Goal: Information Seeking & Learning: Learn about a topic

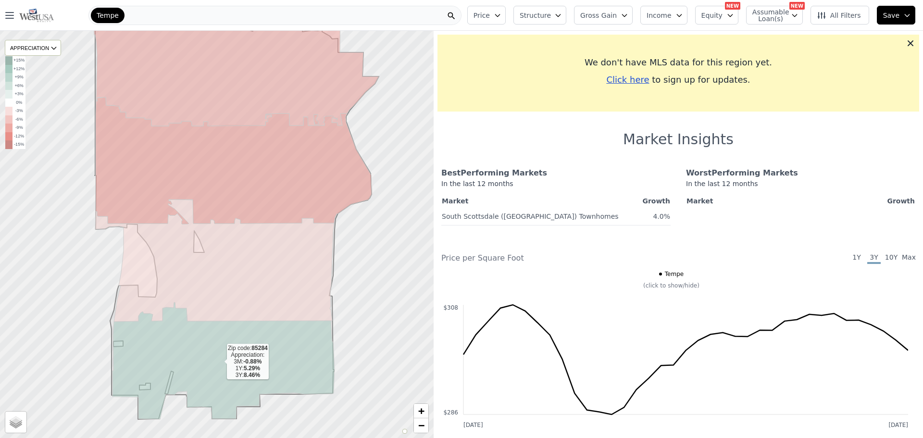
click at [166, 357] on icon at bounding box center [223, 360] width 222 height 117
click at [382, 357] on div at bounding box center [217, 234] width 520 height 488
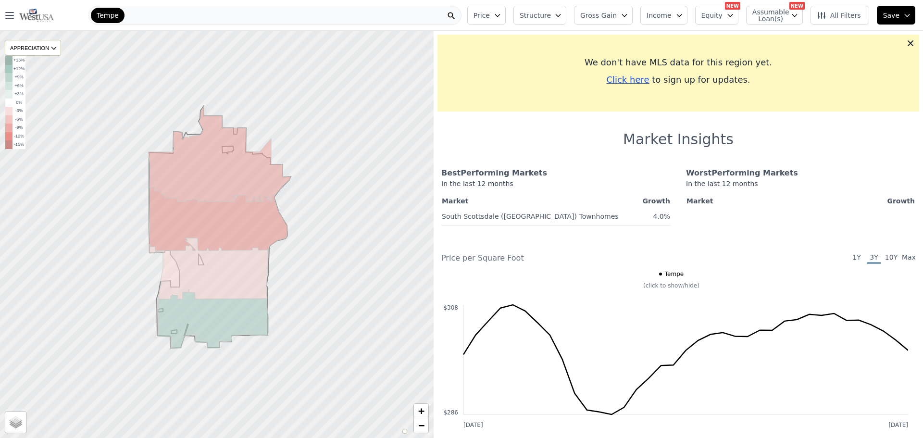
click at [159, 12] on div "Tempe" at bounding box center [274, 15] width 373 height 19
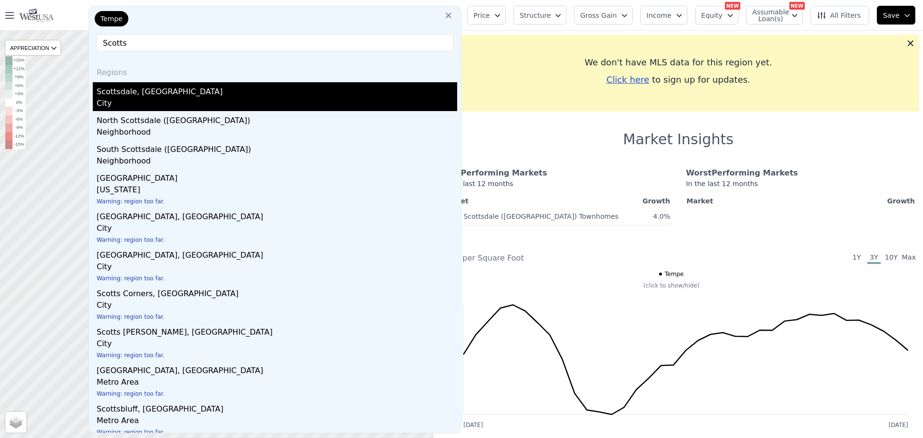
type input "Scotts"
click at [143, 96] on div "Scottsdale, [GEOGRAPHIC_DATA]" at bounding box center [277, 89] width 360 height 15
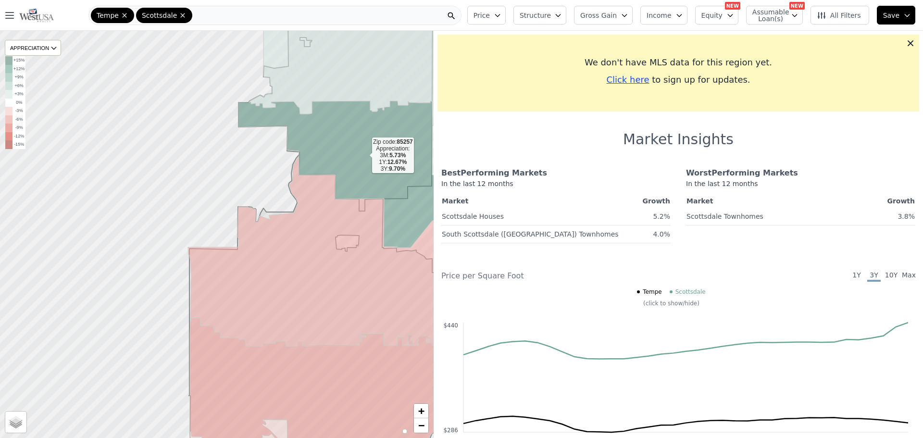
click at [340, 146] on icon at bounding box center [338, 174] width 200 height 147
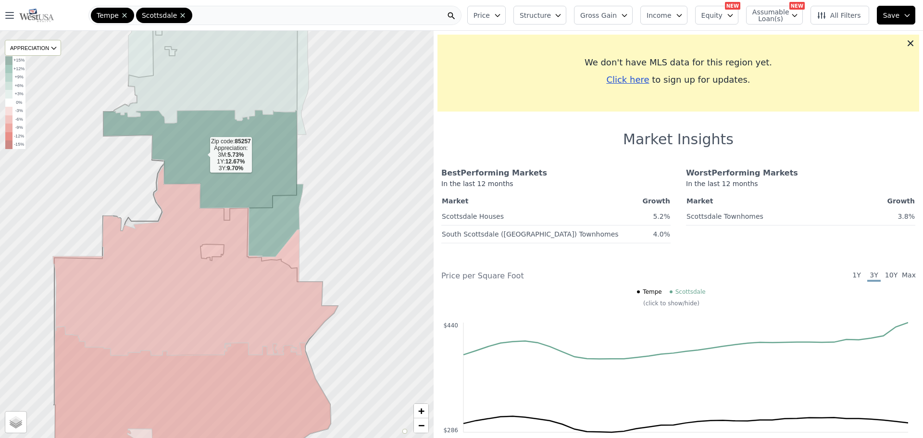
drag, startPoint x: 316, startPoint y: 153, endPoint x: 203, endPoint y: 155, distance: 113.4
click at [203, 155] on icon at bounding box center [203, 183] width 200 height 147
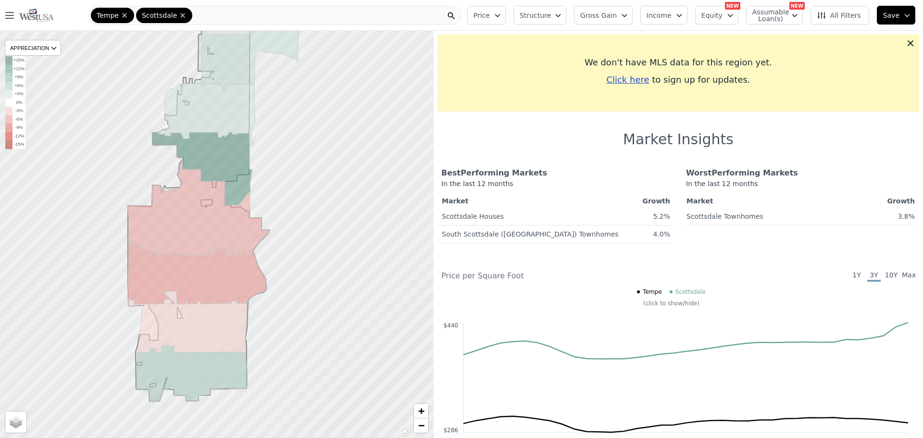
click at [341, 172] on div at bounding box center [217, 234] width 520 height 488
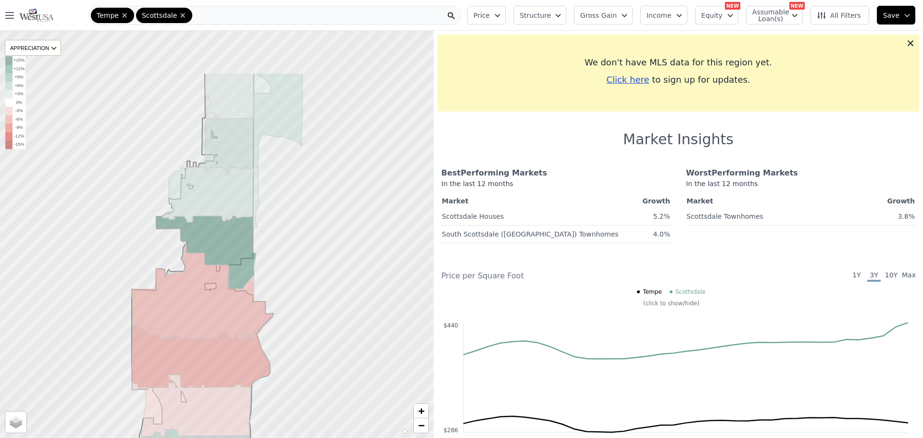
drag, startPoint x: 335, startPoint y: 116, endPoint x: 344, endPoint y: 251, distance: 135.3
click at [344, 251] on div at bounding box center [219, 250] width 520 height 488
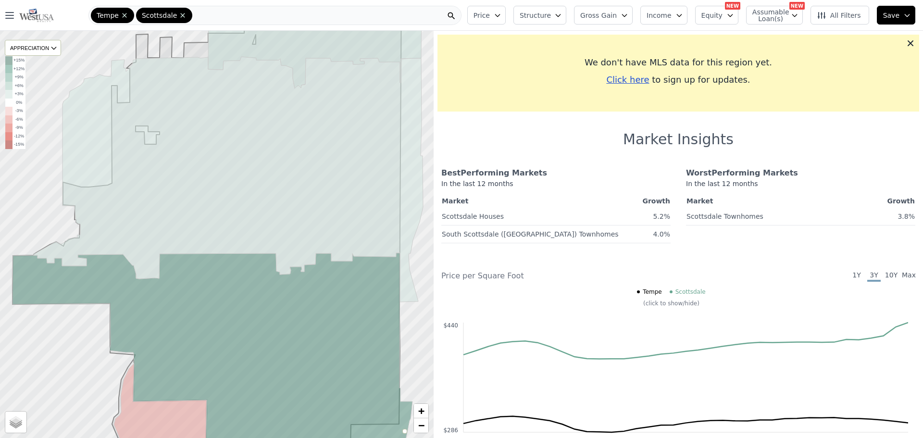
click at [497, 9] on button "Price" at bounding box center [486, 15] width 38 height 19
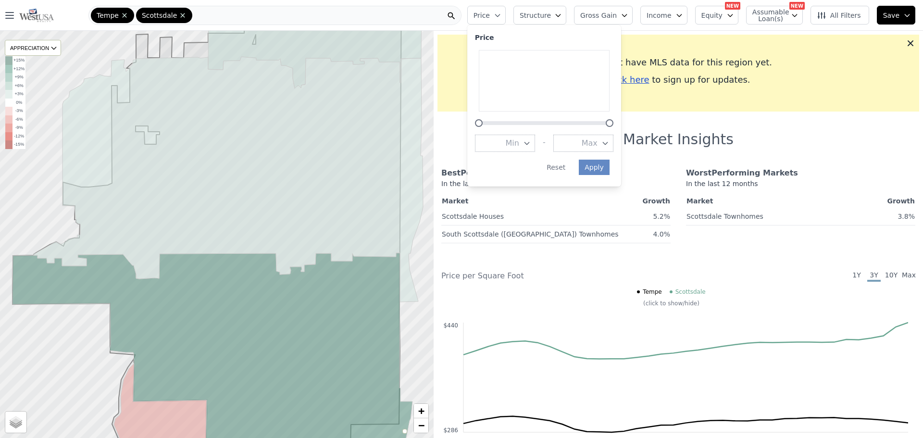
click at [490, 12] on span "Price" at bounding box center [481, 16] width 16 height 10
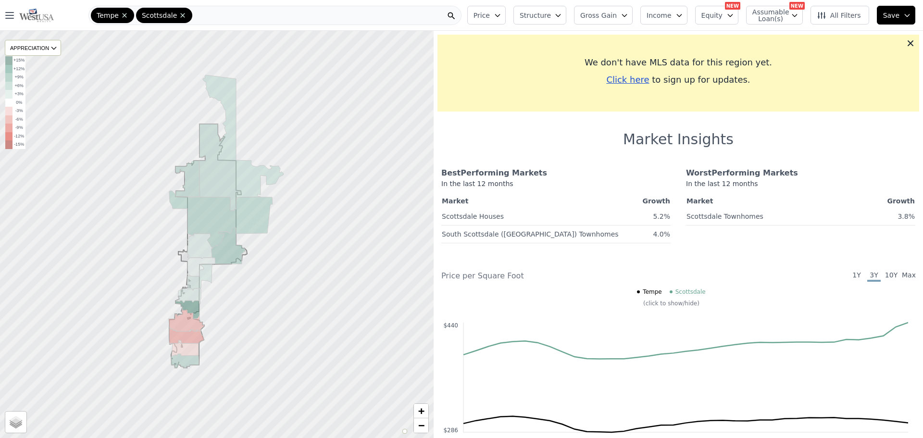
click at [533, 14] on span "Structure" at bounding box center [534, 16] width 31 height 10
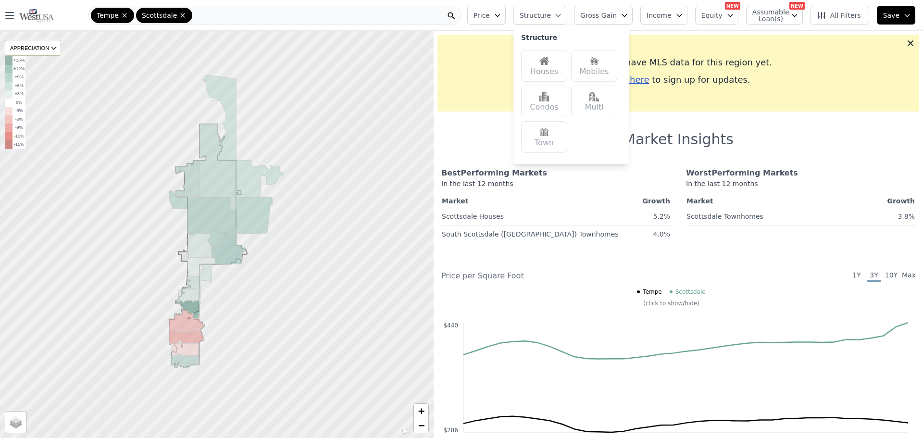
click at [533, 14] on span "Structure" at bounding box center [534, 16] width 31 height 10
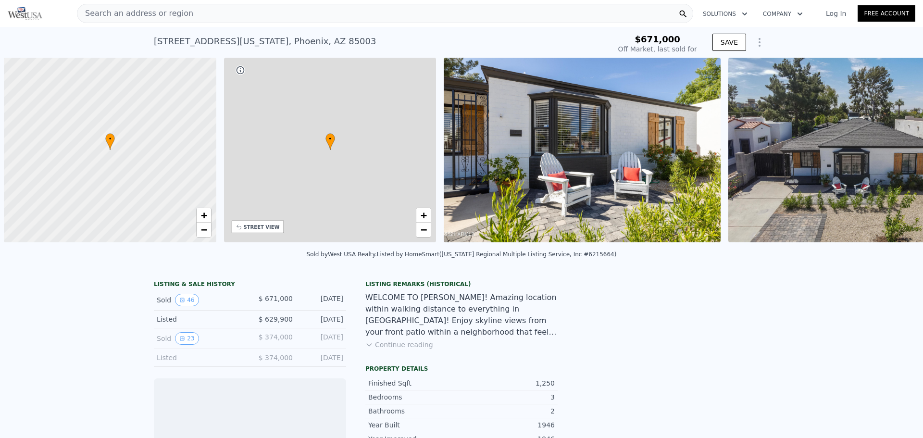
scroll to position [0, 4]
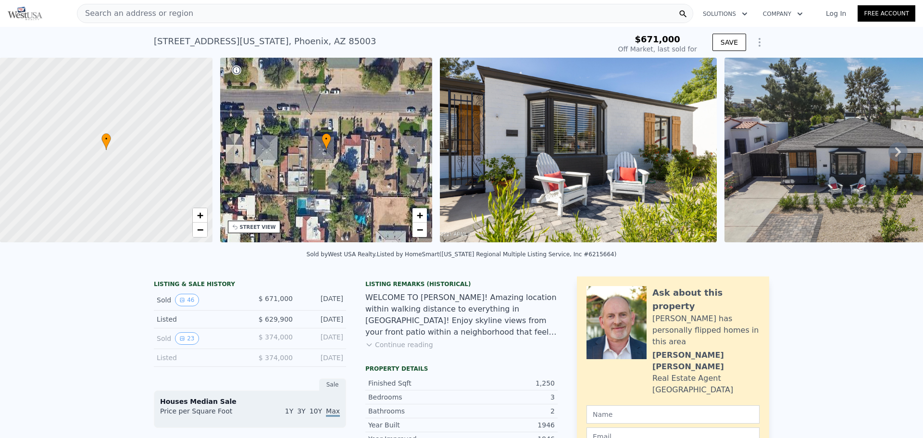
type input "-$ 717,047"
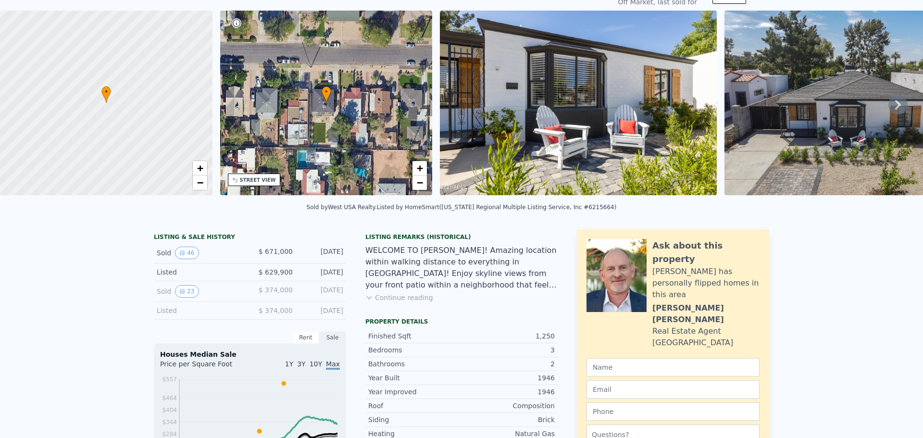
scroll to position [3, 0]
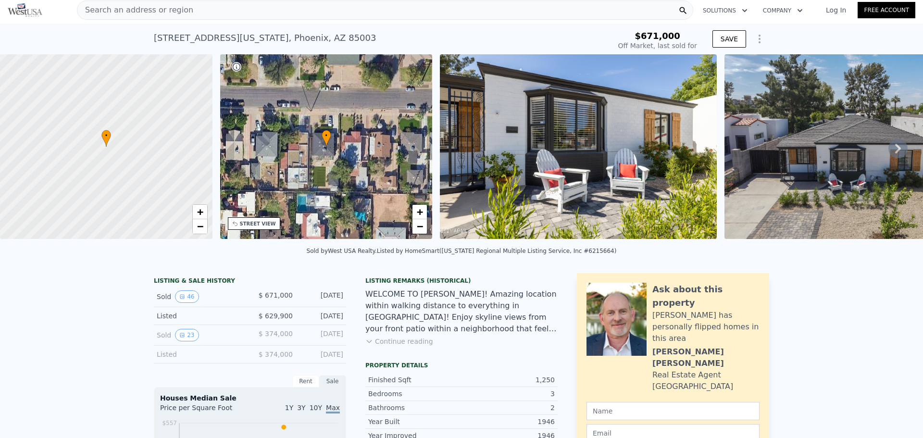
click at [534, 9] on div "Search an address or region" at bounding box center [385, 9] width 616 height 19
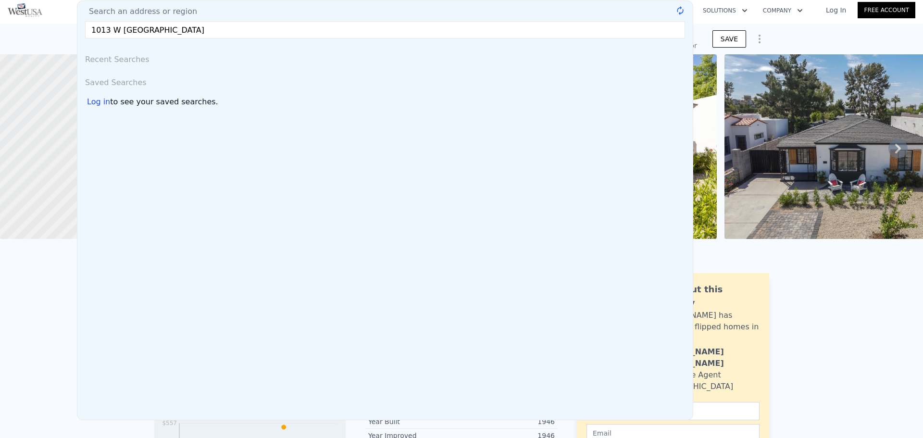
type input "1013 W [GEOGRAPHIC_DATA]"
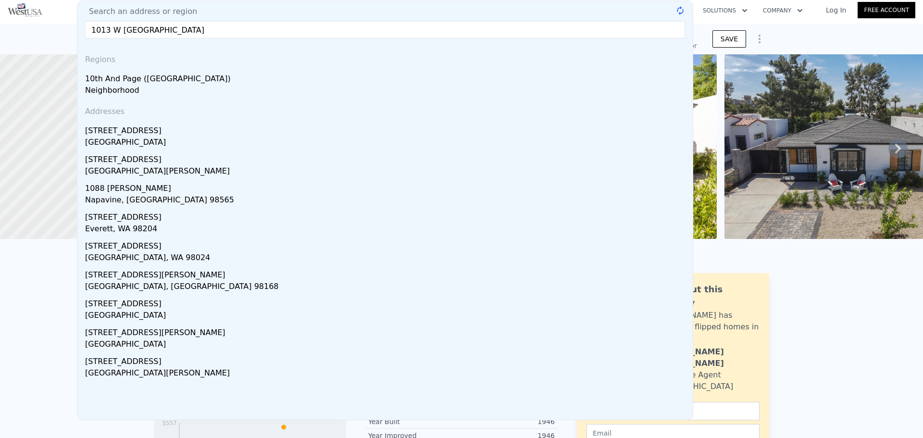
type input "$ 750,000"
type input "-$ 8,545"
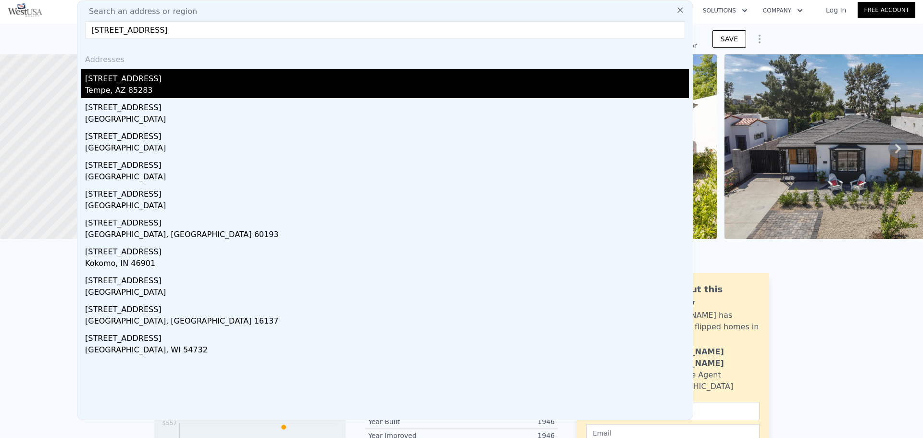
type input "[STREET_ADDRESS]"
click at [151, 77] on div "[STREET_ADDRESS]" at bounding box center [386, 76] width 603 height 15
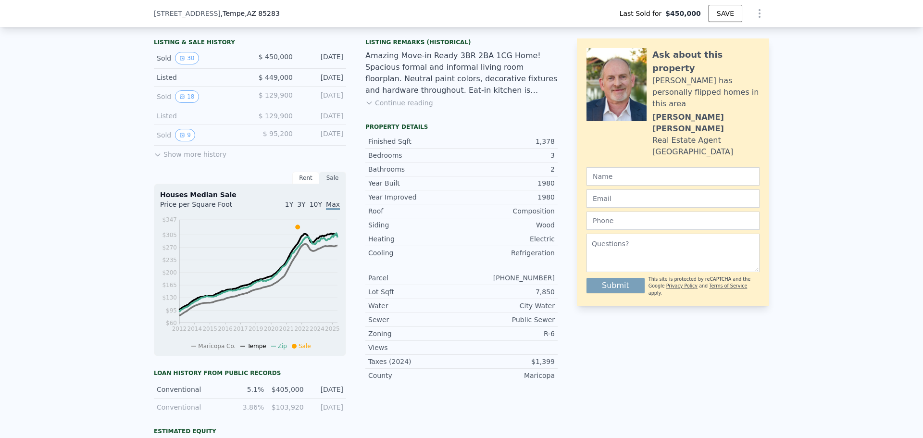
scroll to position [192, 0]
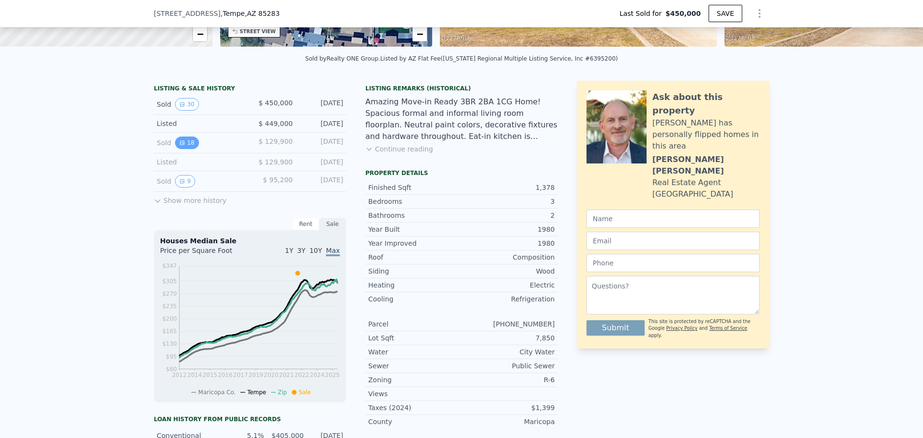
click at [188, 149] on button "18" at bounding box center [187, 142] width 24 height 12
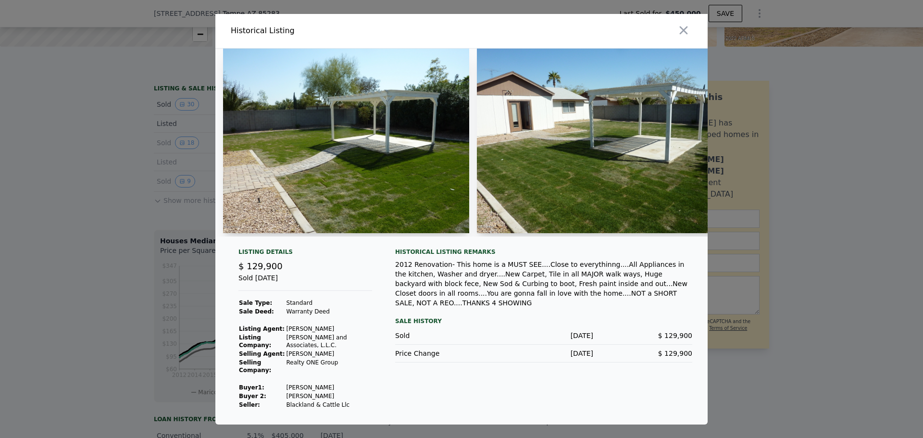
click at [131, 221] on div at bounding box center [461, 219] width 923 height 438
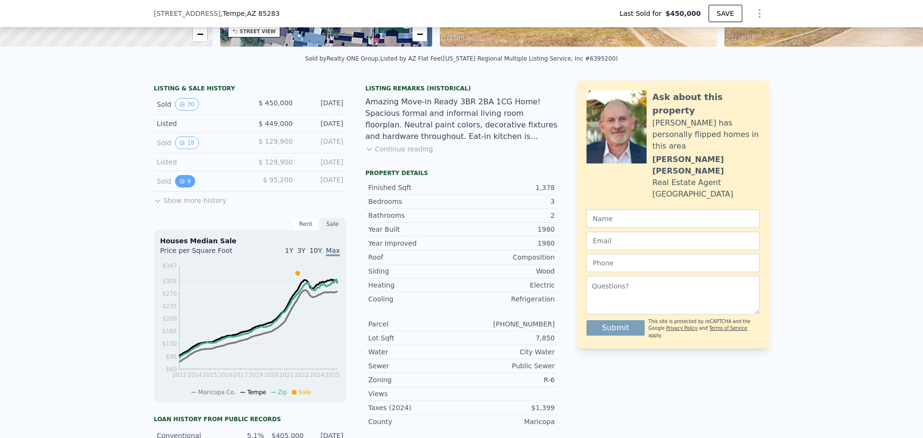
click at [180, 184] on icon "View historical data" at bounding box center [182, 181] width 6 height 6
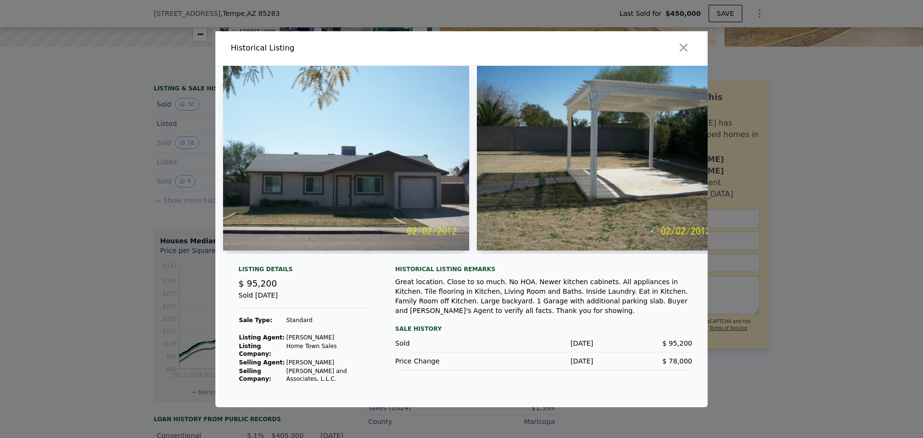
click at [157, 197] on div at bounding box center [461, 219] width 923 height 438
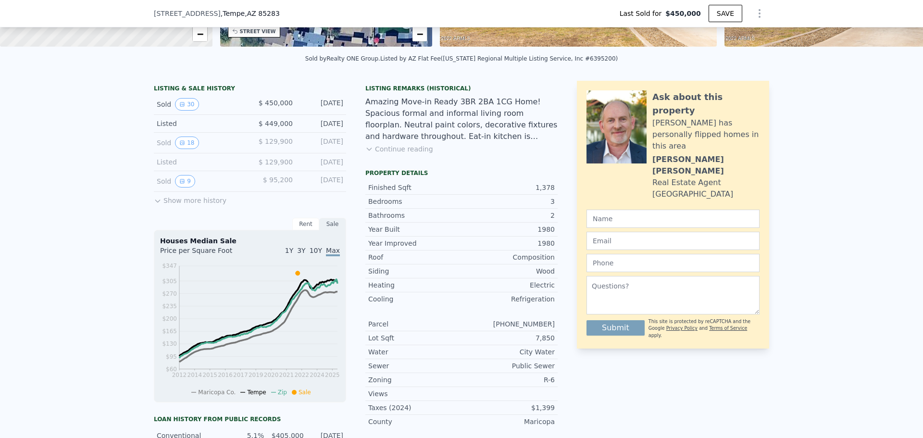
click at [161, 205] on button "Show more history" at bounding box center [190, 198] width 73 height 13
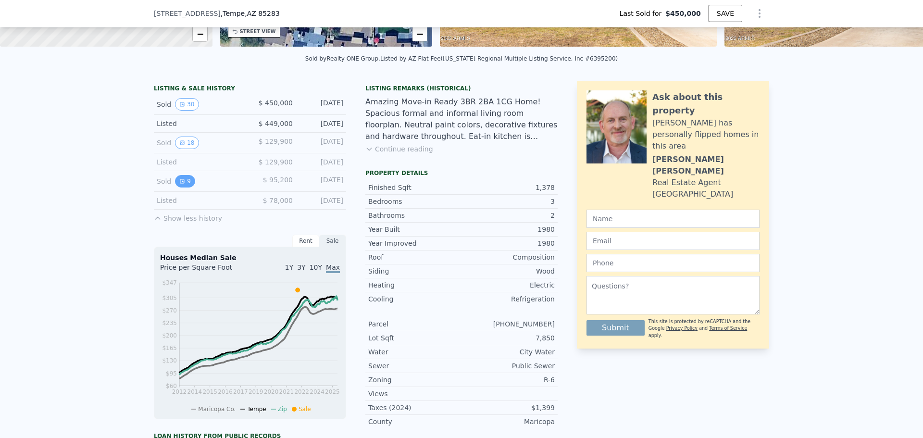
click at [185, 186] on button "9" at bounding box center [185, 181] width 20 height 12
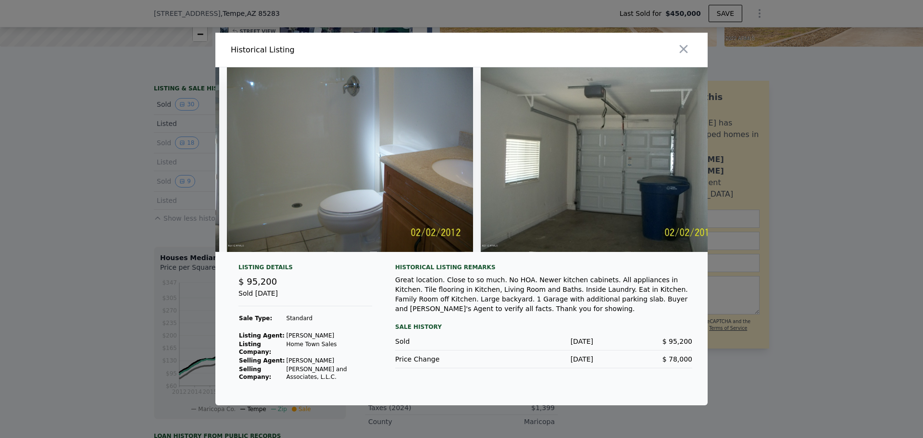
scroll to position [0, 1807]
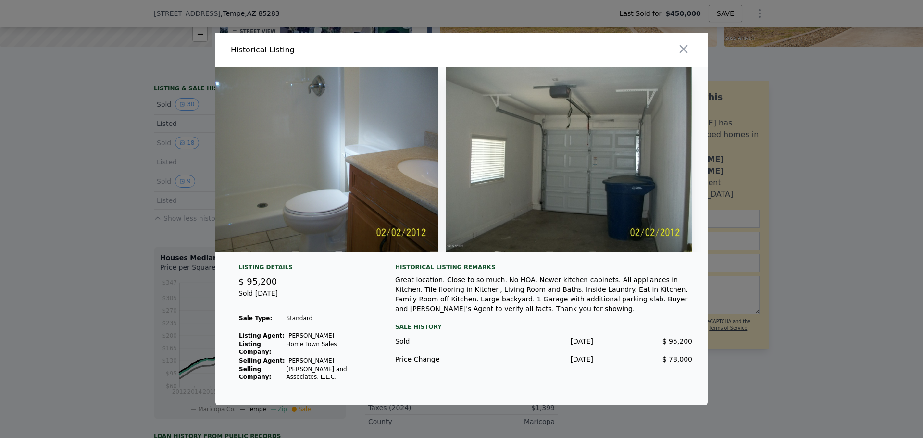
click at [160, 246] on div at bounding box center [461, 219] width 923 height 438
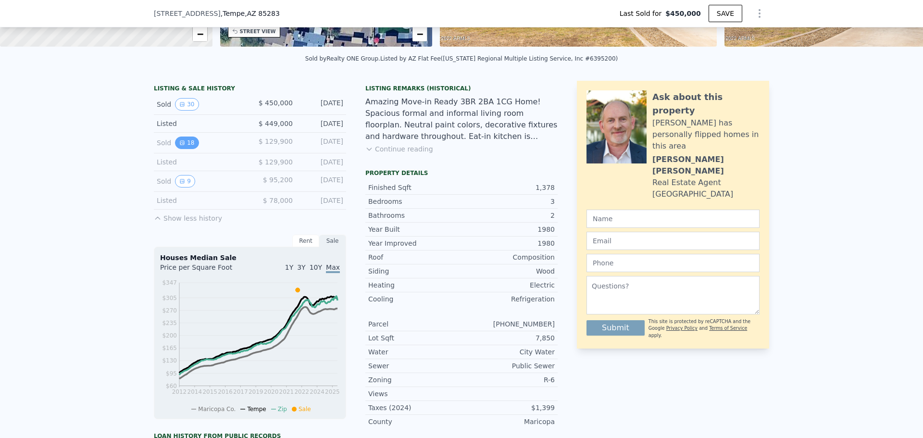
click at [185, 145] on button "18" at bounding box center [187, 142] width 24 height 12
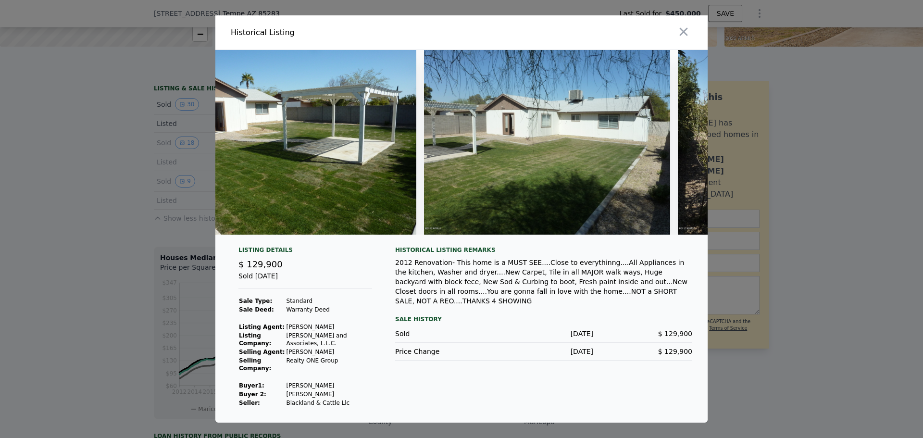
scroll to position [0, 0]
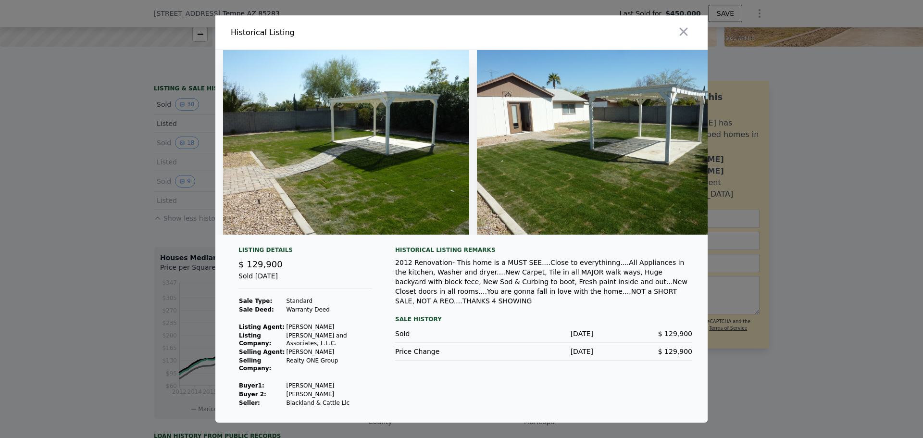
click at [135, 263] on div at bounding box center [461, 219] width 923 height 438
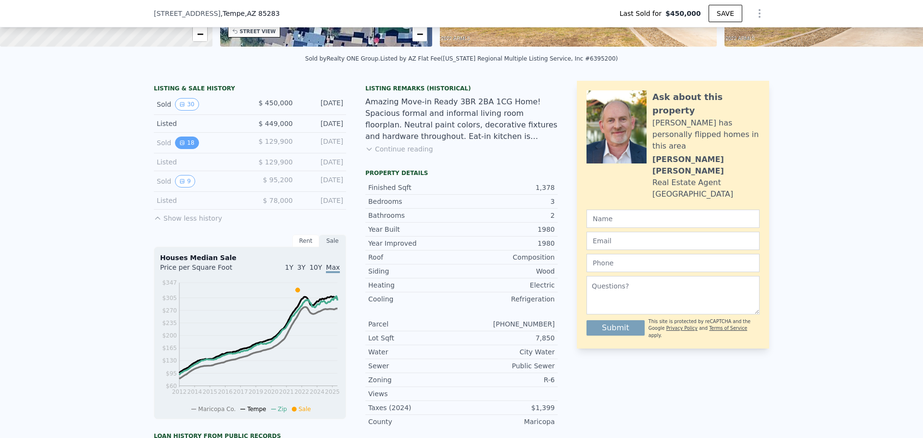
click at [177, 149] on button "18" at bounding box center [187, 142] width 24 height 12
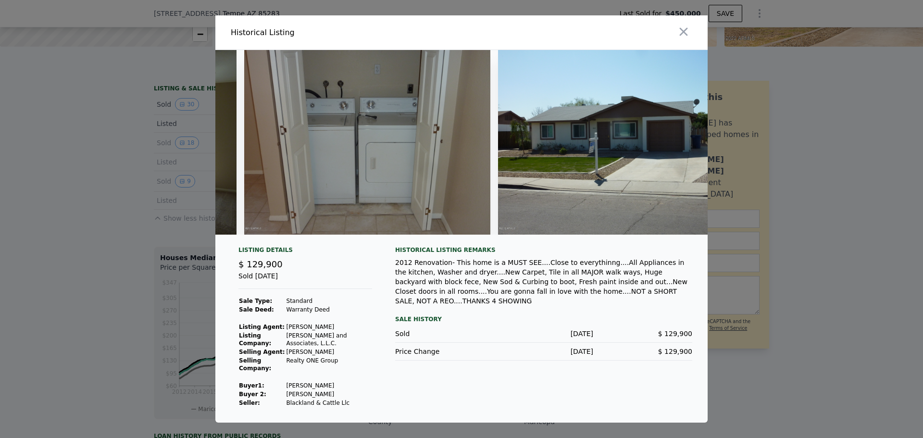
scroll to position [0, 4033]
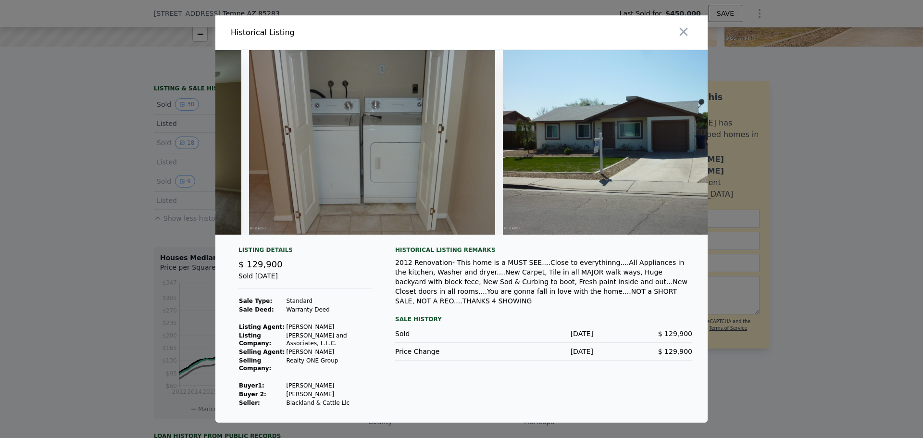
click at [158, 249] on div at bounding box center [461, 219] width 923 height 438
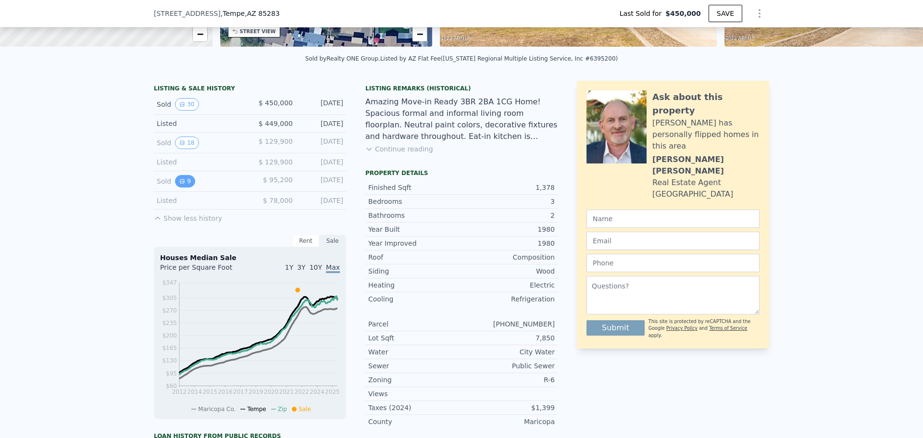
click at [188, 187] on button "9" at bounding box center [185, 181] width 20 height 12
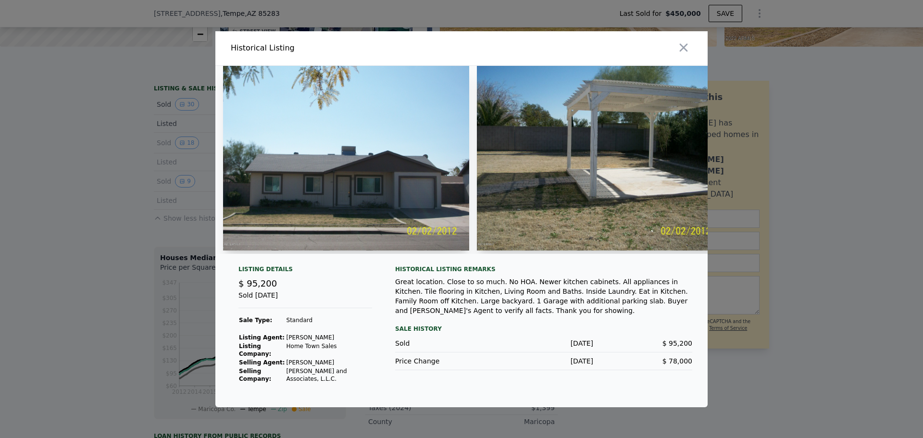
click at [310, 204] on img at bounding box center [346, 158] width 246 height 185
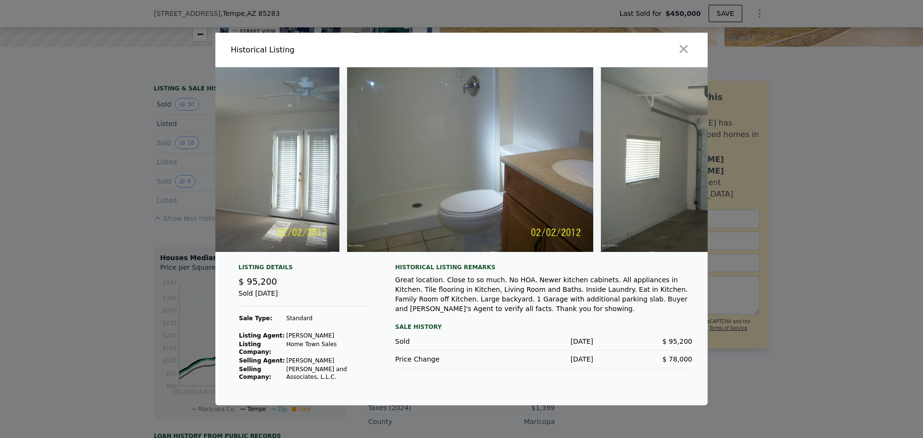
scroll to position [0, 1680]
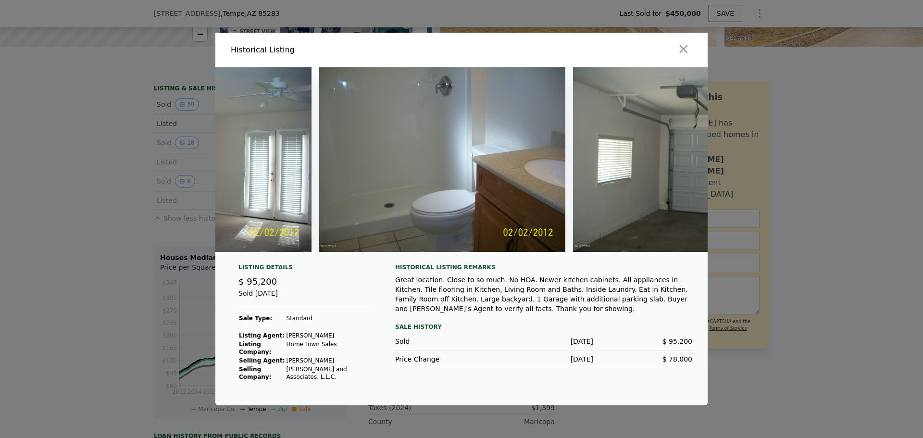
click at [123, 268] on div at bounding box center [461, 219] width 923 height 438
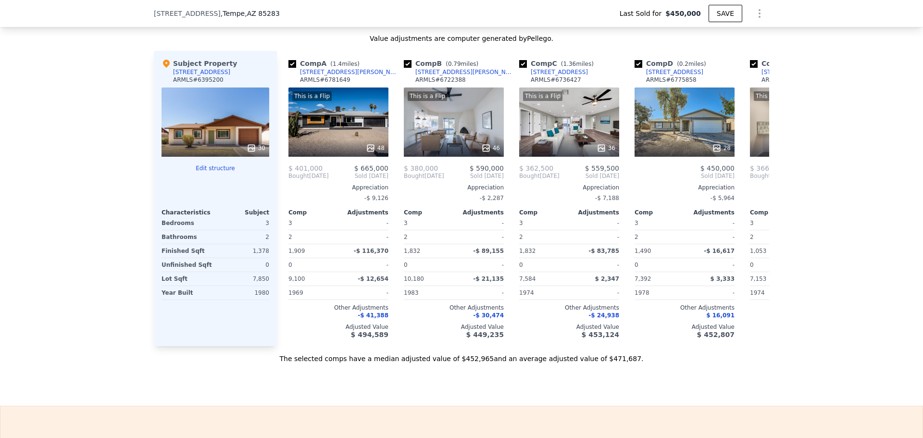
scroll to position [1057, 0]
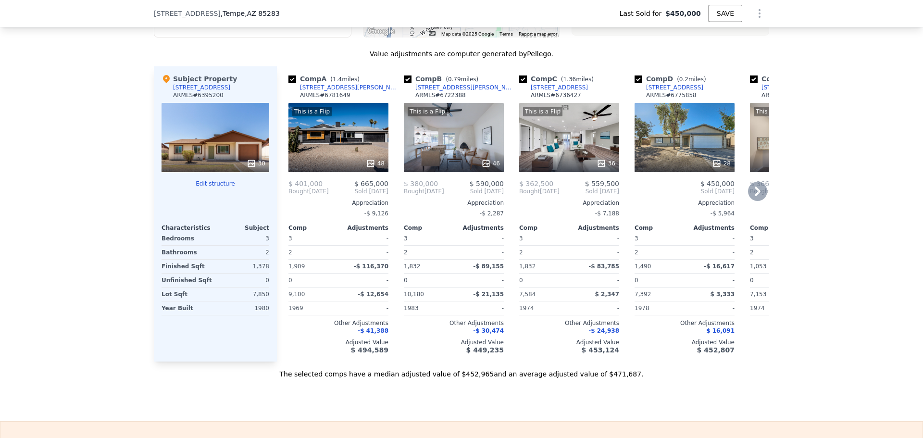
click at [316, 165] on div at bounding box center [338, 163] width 100 height 17
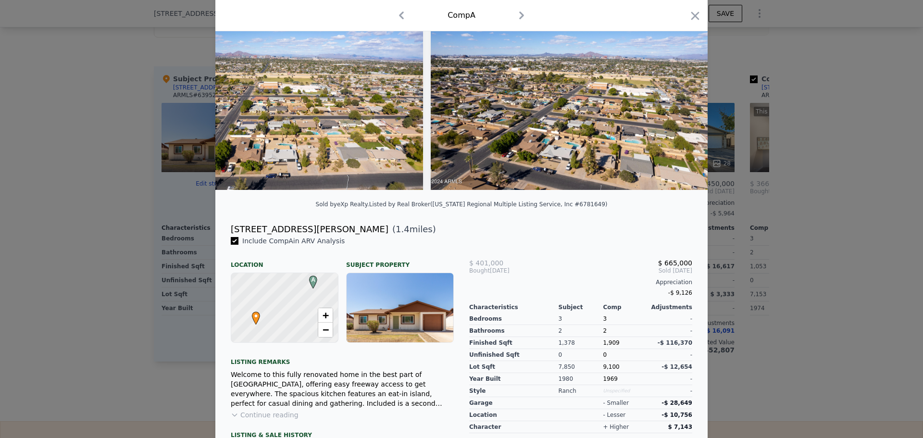
scroll to position [178, 0]
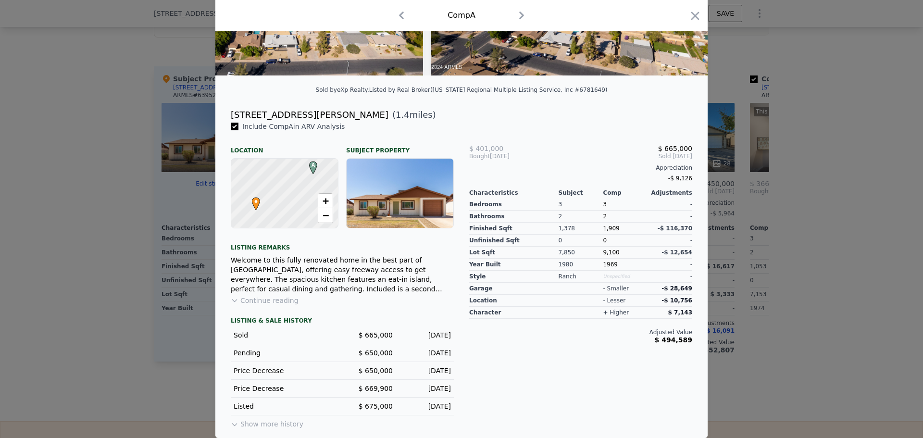
drag, startPoint x: 261, startPoint y: 425, endPoint x: 265, endPoint y: 416, distance: 10.1
click at [261, 426] on button "Show more history" at bounding box center [267, 421] width 73 height 13
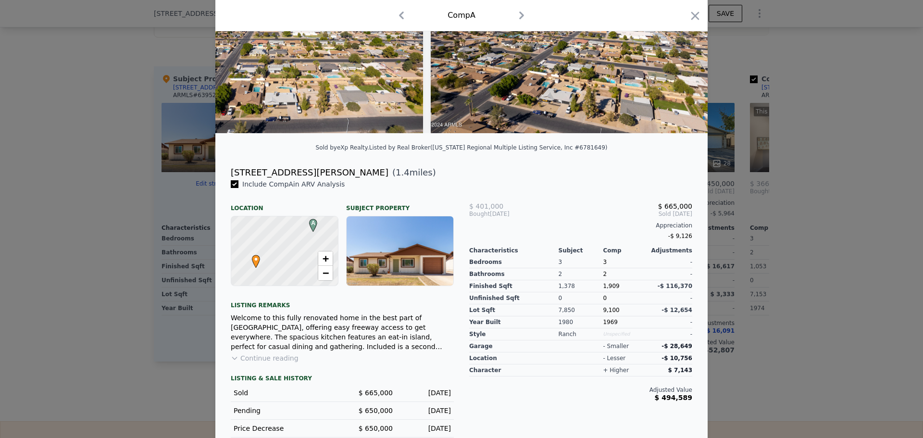
scroll to position [0, 0]
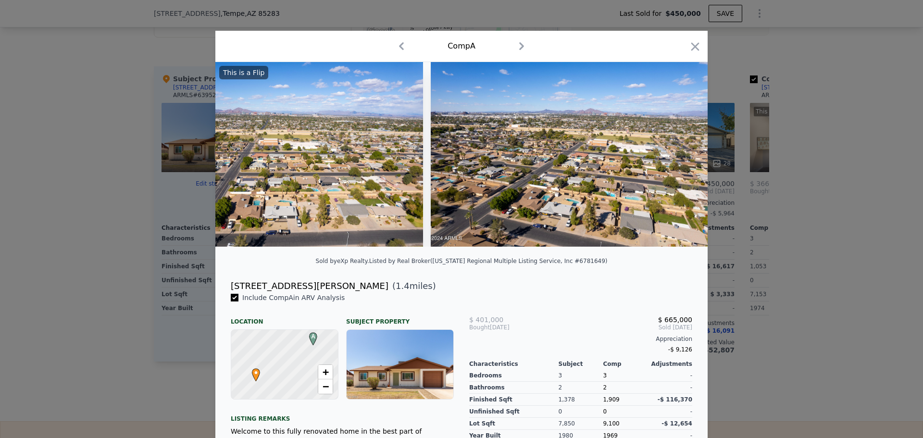
click at [155, 299] on div at bounding box center [461, 219] width 923 height 438
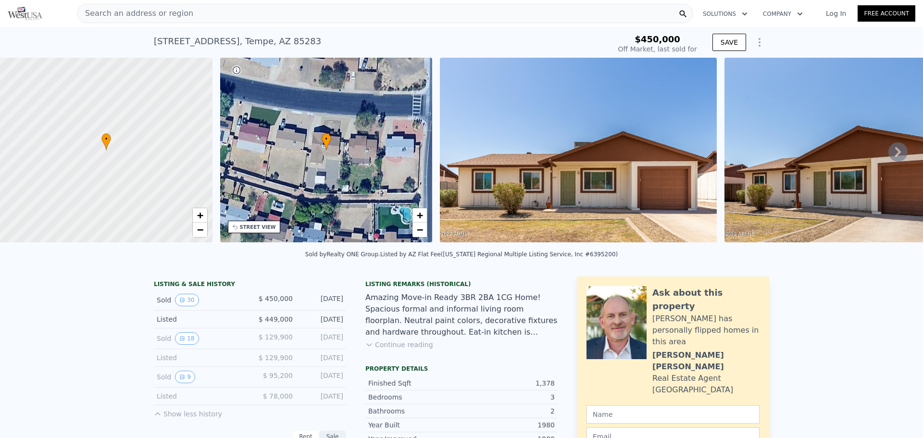
click at [183, 18] on div "Search an address or region" at bounding box center [385, 13] width 616 height 19
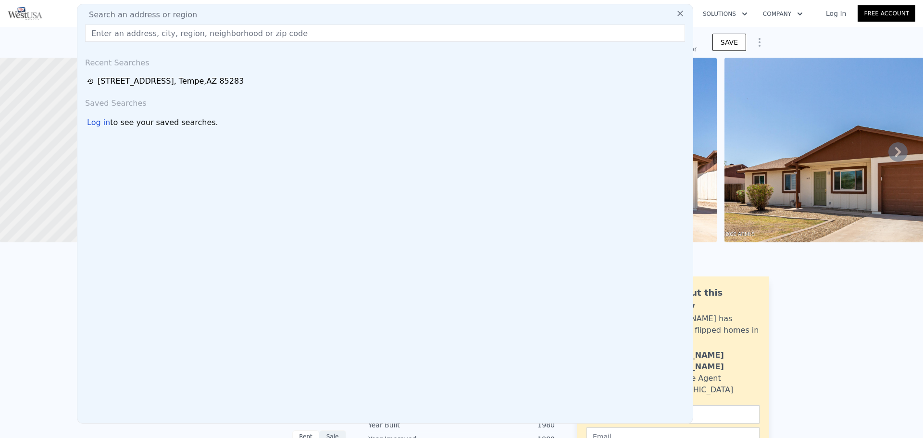
click at [154, 40] on input "text" at bounding box center [385, 33] width 600 height 17
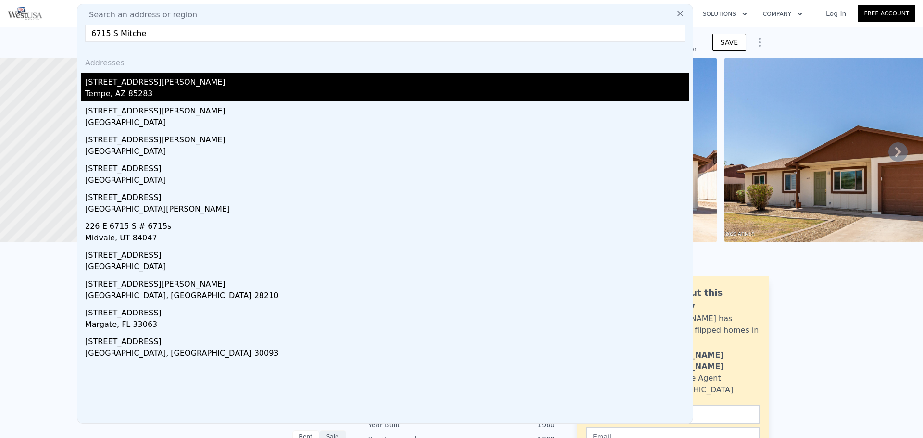
type input "6715 S Mitche"
click at [166, 74] on div "[STREET_ADDRESS][PERSON_NAME]" at bounding box center [386, 80] width 603 height 15
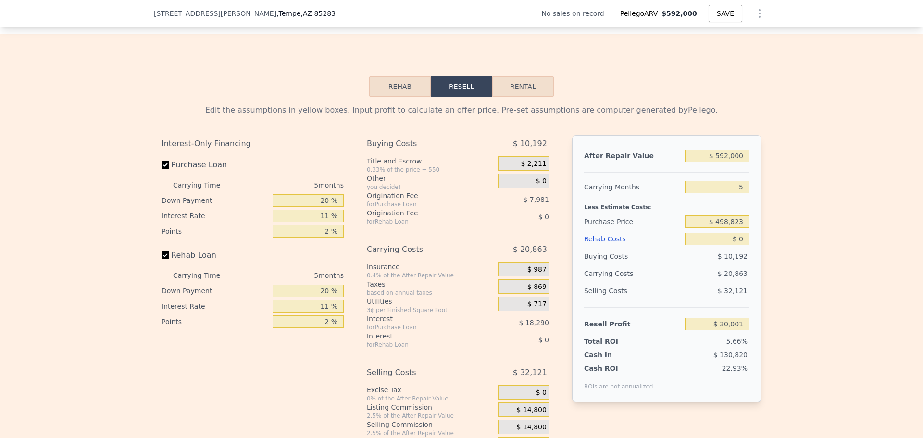
scroll to position [1294, 0]
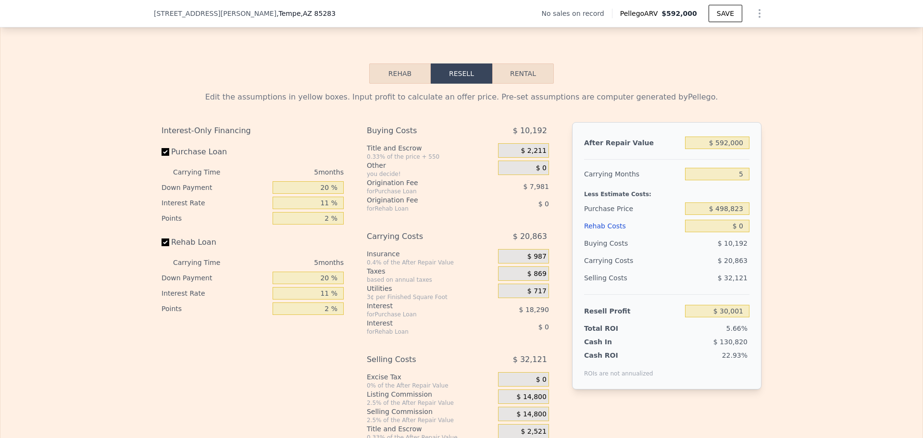
click at [504, 84] on button "Rental" at bounding box center [523, 73] width 62 height 20
select select "30"
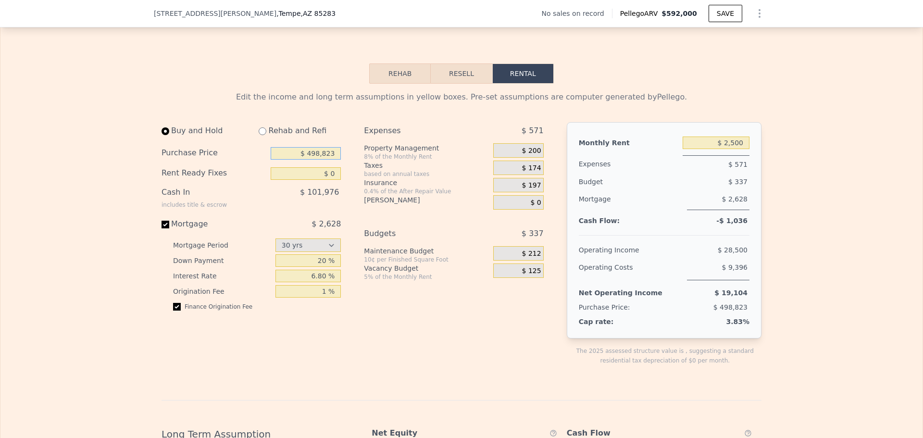
drag, startPoint x: 284, startPoint y: 168, endPoint x: 356, endPoint y: 164, distance: 72.2
click at [355, 164] on div "Buy and Hold Rehab and Refi Purchase Price $ 498,823 Rent Ready Fixes $ 0 Cash …" at bounding box center [356, 251] width 390 height 259
type input "$ 500,000"
click at [290, 180] on input "$ 0" at bounding box center [306, 173] width 70 height 12
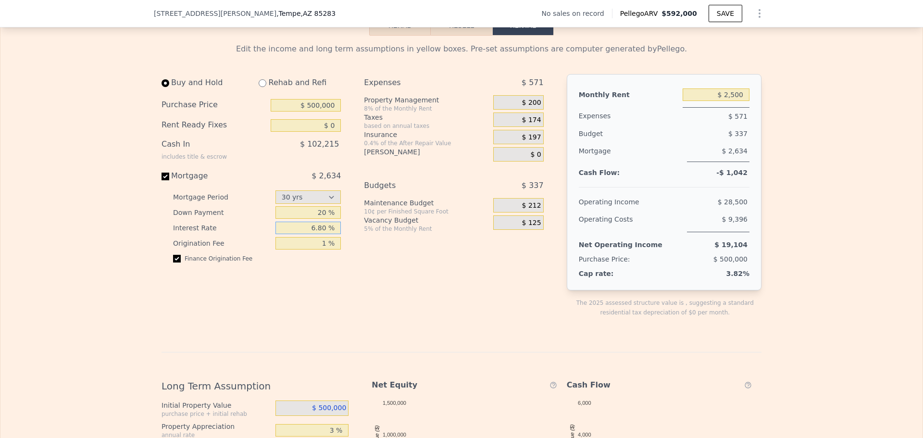
click at [315, 234] on input "6.80 %" at bounding box center [308, 228] width 66 height 12
click at [321, 234] on input "6.80 %" at bounding box center [308, 228] width 66 height 12
type input "6.50 %"
click at [261, 291] on div "Buy and Hold Rehab and Refi Purchase Price $ 500,000 Rent Ready Fixes $ 0 Cash …" at bounding box center [254, 203] width 187 height 259
click at [327, 132] on input "$ 0" at bounding box center [306, 125] width 70 height 12
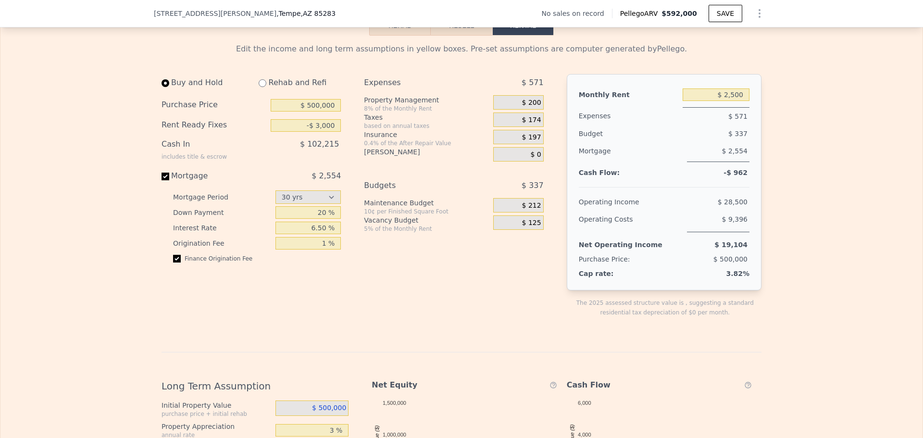
click at [344, 137] on div "Buy and Hold Rehab and Refi Purchase Price $ 500,000 Rent Ready Fixes -$ 3,000 …" at bounding box center [254, 203] width 187 height 259
click at [321, 132] on input "-$ 3,000" at bounding box center [306, 125] width 70 height 12
type input "-$ 10,000"
click at [356, 84] on div "Edit the income and long term assumptions in yellow boxes. Pre-set assumptions …" at bounding box center [461, 365] width 600 height 645
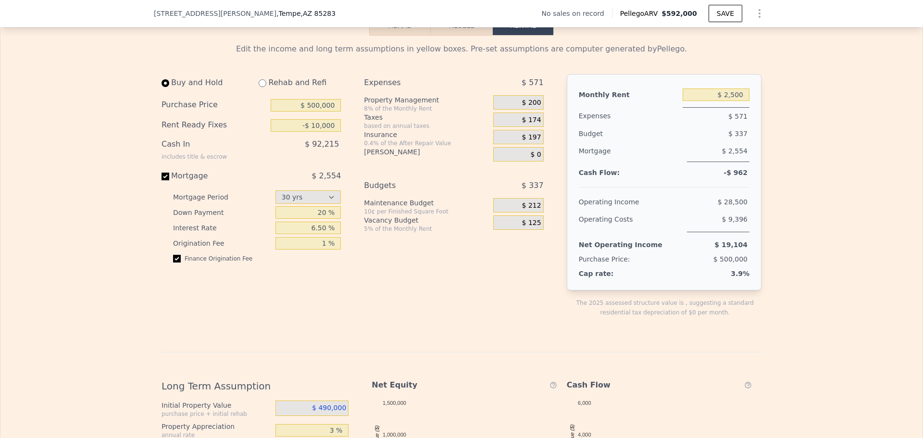
click at [527, 107] on span "$ 200" at bounding box center [531, 102] width 19 height 9
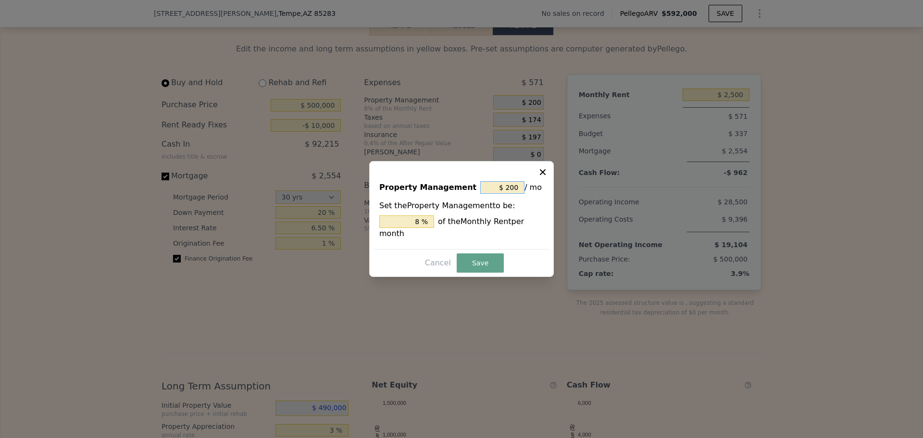
drag, startPoint x: 496, startPoint y: 194, endPoint x: 576, endPoint y: 185, distance: 79.9
click at [566, 187] on div "​ Property Management $ 200 / mo Set the Property Management to be: 8 % of the …" at bounding box center [461, 219] width 923 height 438
type input "$ 0"
type input "0 %"
type input "$ 0"
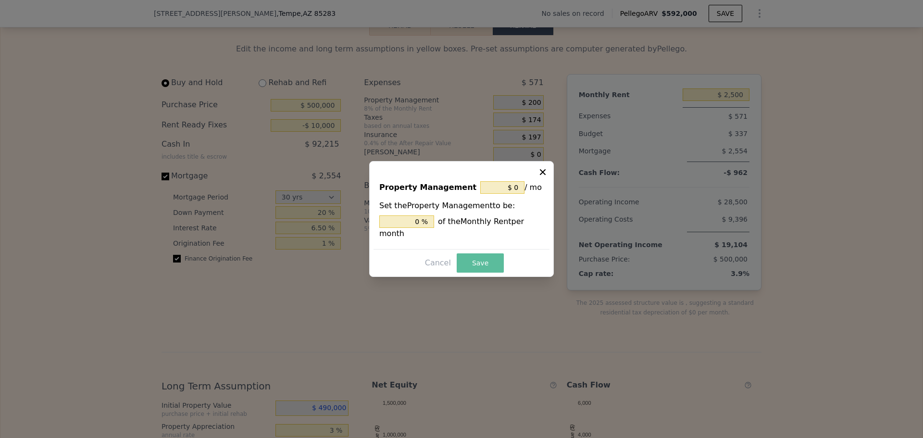
drag, startPoint x: 490, startPoint y: 258, endPoint x: 471, endPoint y: 259, distance: 18.3
click at [490, 258] on button "Save" at bounding box center [479, 262] width 47 height 19
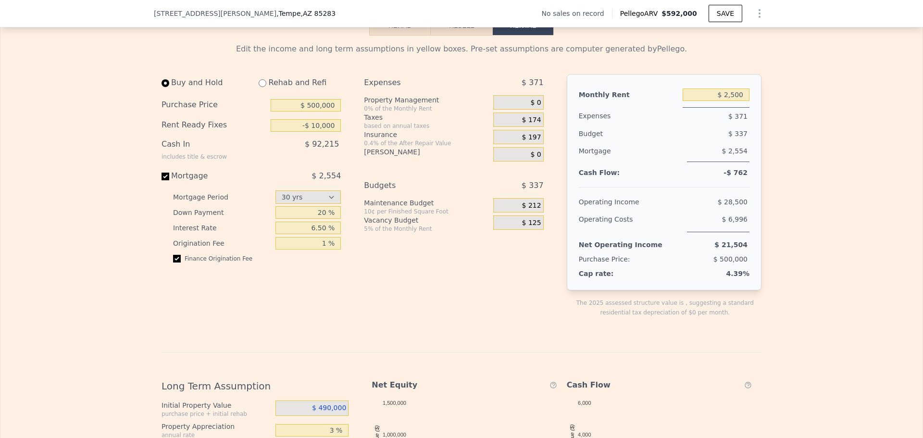
click at [525, 124] on span "$ 174" at bounding box center [531, 120] width 19 height 9
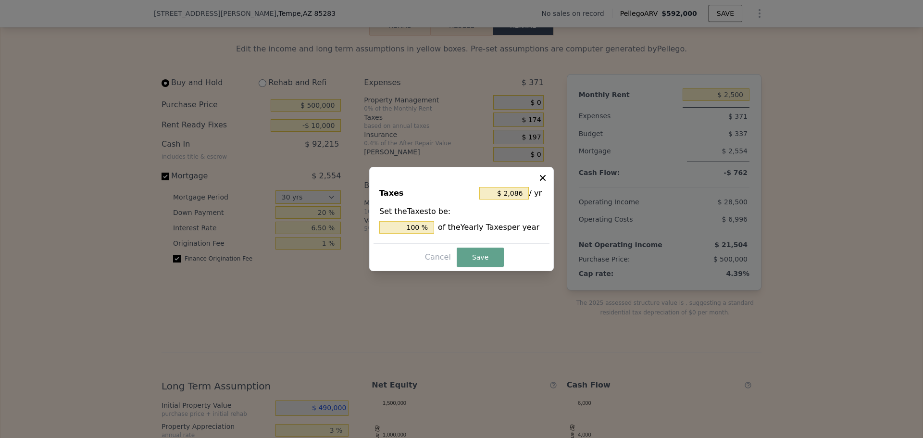
click at [544, 176] on icon at bounding box center [543, 178] width 6 height 6
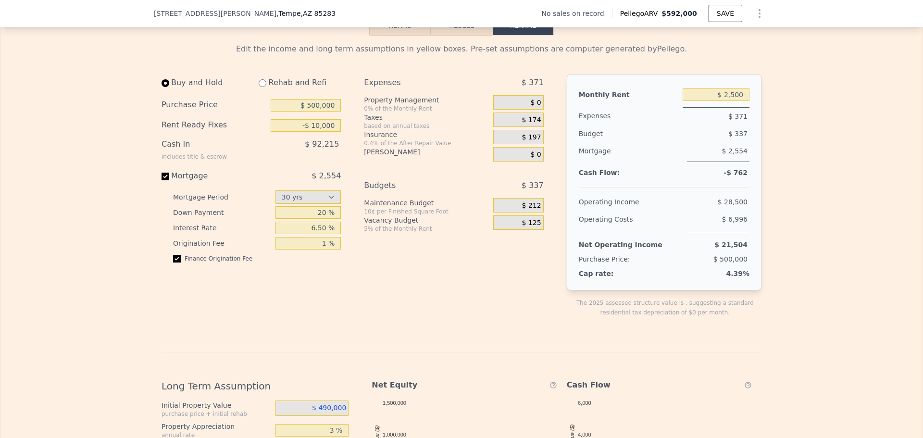
click at [519, 144] on div "$ 197" at bounding box center [518, 137] width 50 height 14
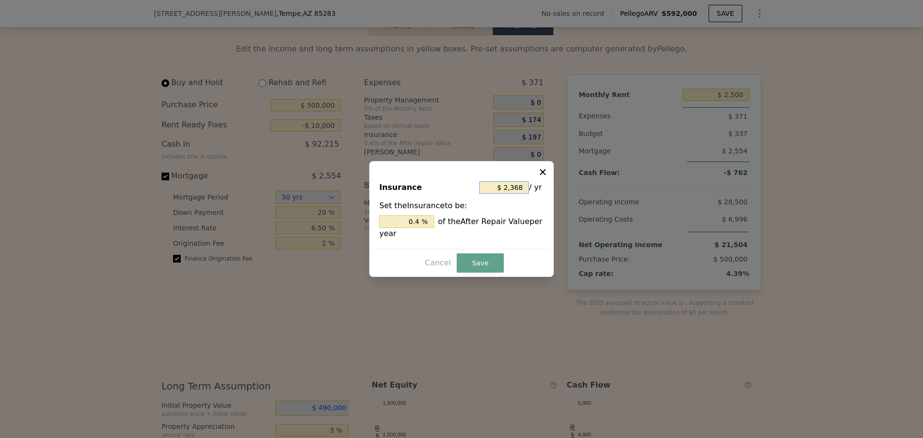
click at [517, 183] on input "$ 2,368" at bounding box center [503, 187] width 49 height 12
type input "$ 1"
type input "0.000 %"
type input "$ 17"
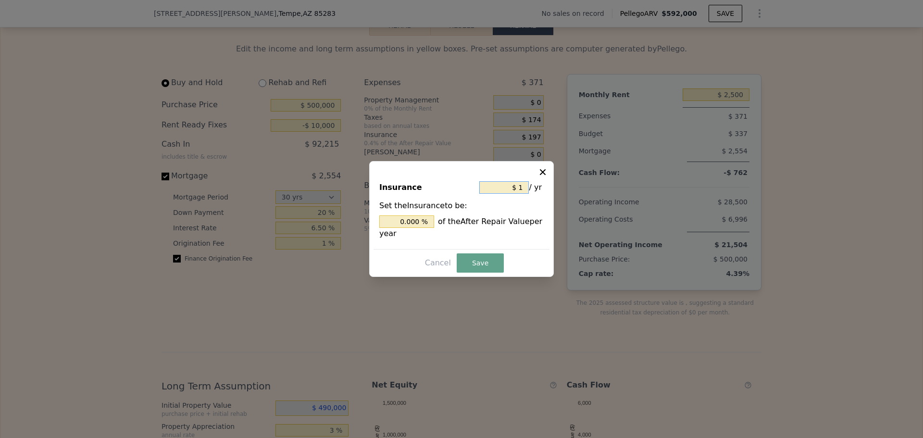
type input "0.003 %"
type input "$ 170"
type input "0.029 %"
type input "$ 1,700"
type input "0.287 %"
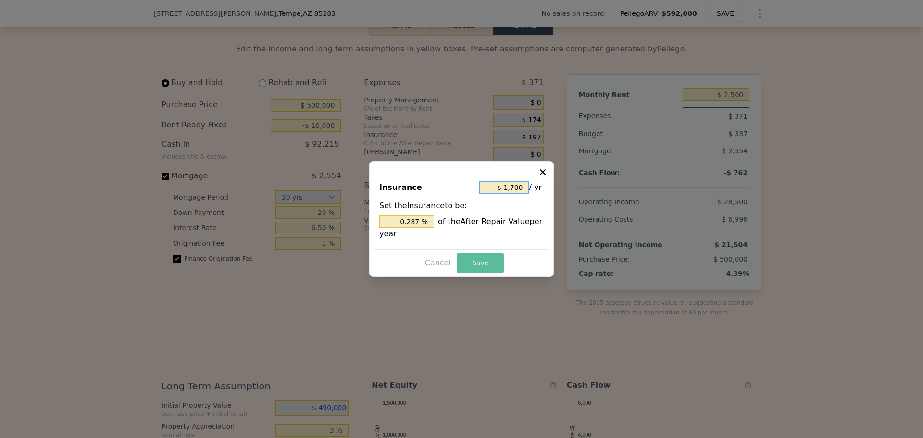
type input "$ 1,700"
click at [480, 255] on button "Save" at bounding box center [479, 262] width 47 height 19
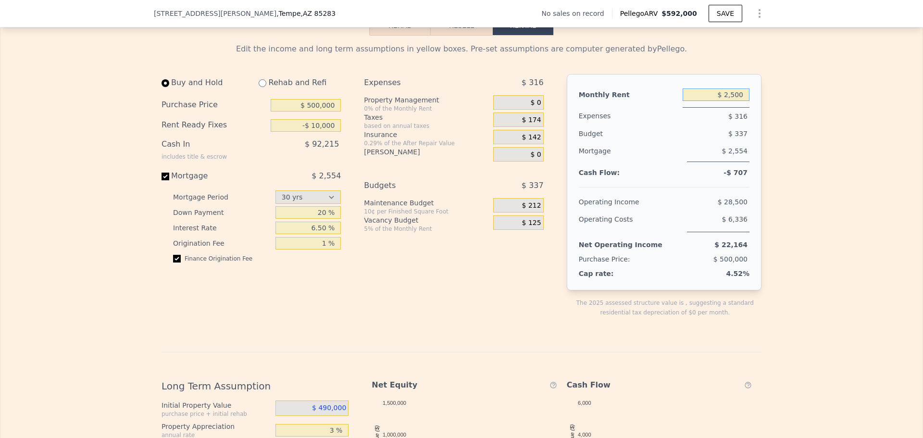
click at [730, 101] on input "$ 2,500" at bounding box center [715, 94] width 67 height 12
click at [672, 120] on div "Expenses $ 316" at bounding box center [664, 115] width 171 height 20
click at [234, 78] on div "Edit the income and long term assumptions in yellow boxes. Pre-set assumptions …" at bounding box center [461, 365] width 600 height 645
drag, startPoint x: 234, startPoint y: 78, endPoint x: 245, endPoint y: 91, distance: 16.7
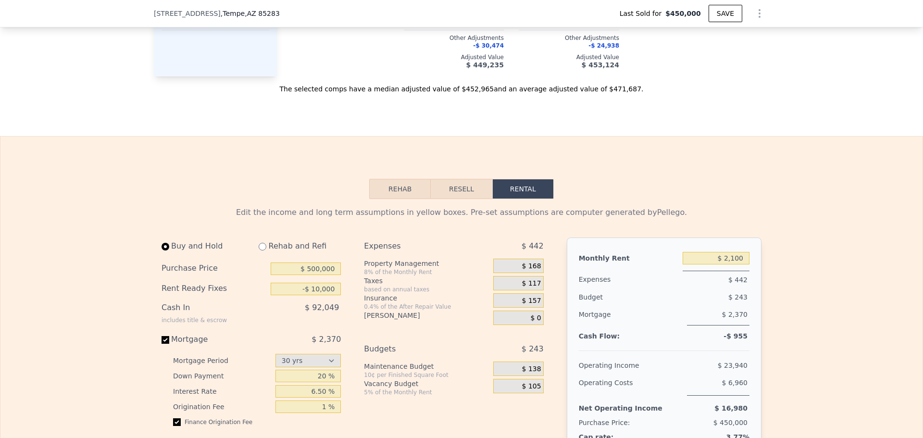
type input "3"
type input "2"
type input "1053"
type input "1909"
type input "4587"
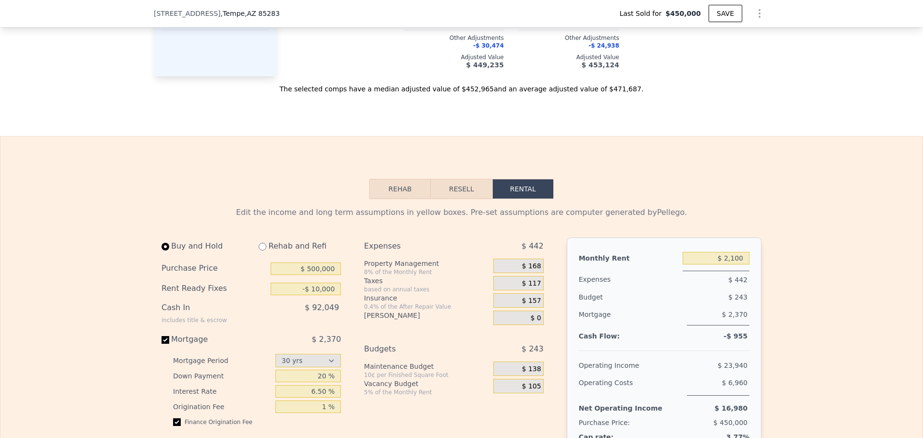
type input "$ 2,100"
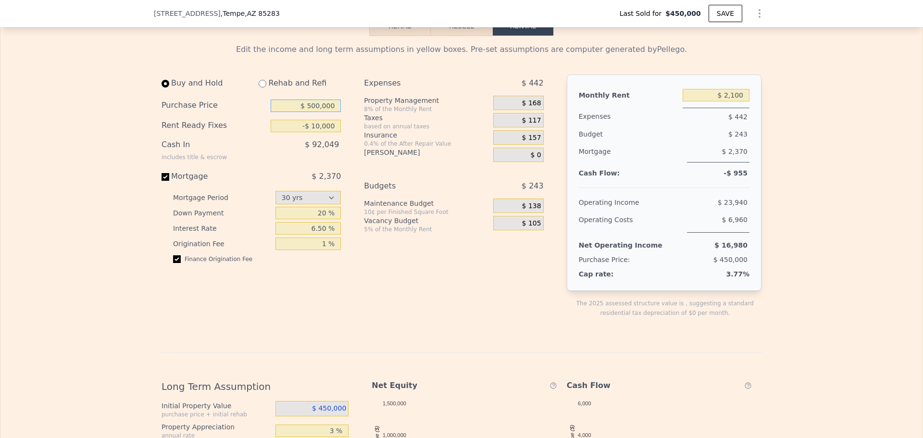
click at [316, 112] on input "$ 500,000" at bounding box center [306, 105] width 70 height 12
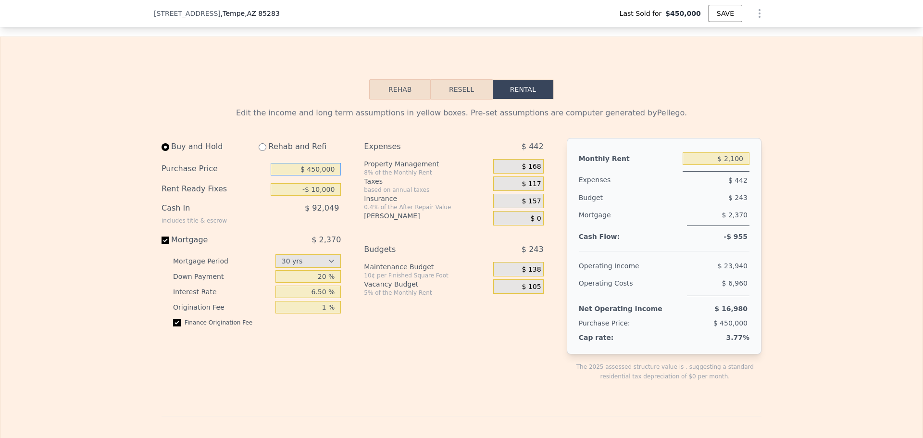
type input "$ 450,000"
click at [330, 196] on input "-$ 10,000" at bounding box center [306, 189] width 70 height 12
click at [244, 114] on div "Edit the income and long term assumptions in yellow boxes. Pre-set assumptions …" at bounding box center [461, 425] width 615 height 653
click at [322, 196] on input "-$ 10,000" at bounding box center [306, 189] width 70 height 12
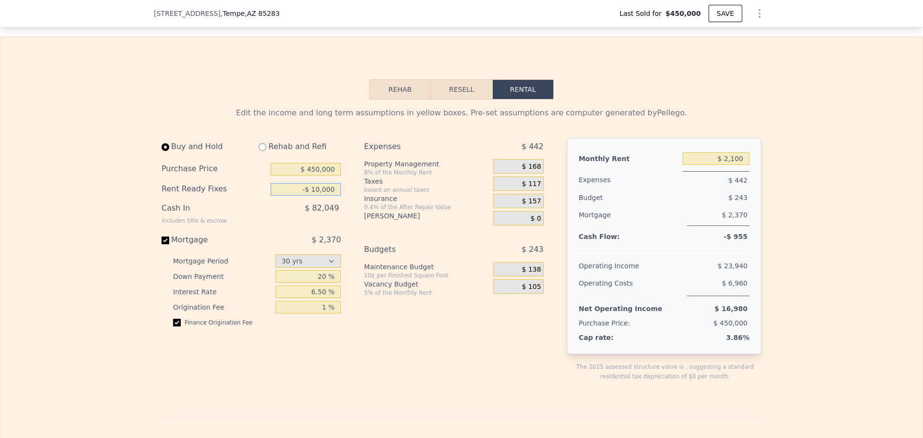
click at [322, 196] on input "-$ 10,000" at bounding box center [306, 189] width 70 height 12
type input "-"
type input "$ 0"
click at [268, 100] on div "Rehab Resell Rental Edit the income and long term assumptions in yellow boxes. …" at bounding box center [461, 416] width 923 height 759
click at [316, 283] on input "20 %" at bounding box center [308, 276] width 66 height 12
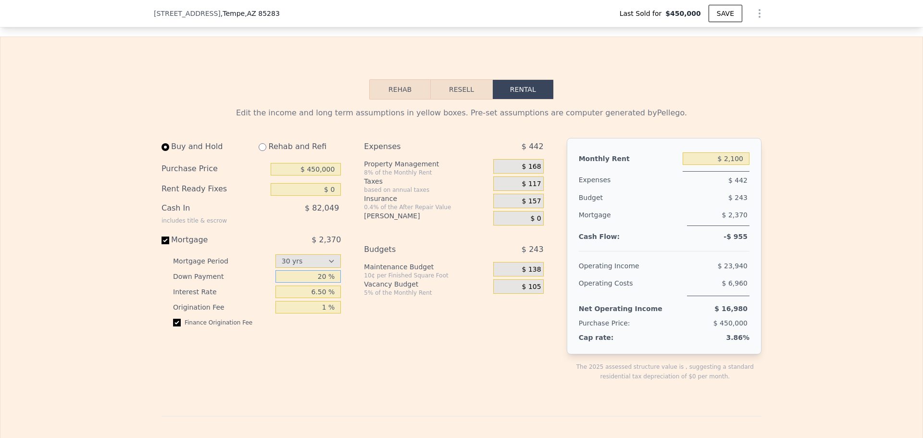
click at [317, 283] on input "20 %" at bounding box center [308, 276] width 66 height 12
click at [316, 298] on input "6.50 %" at bounding box center [308, 291] width 66 height 12
type input "4 %"
type input "-$ 10,000"
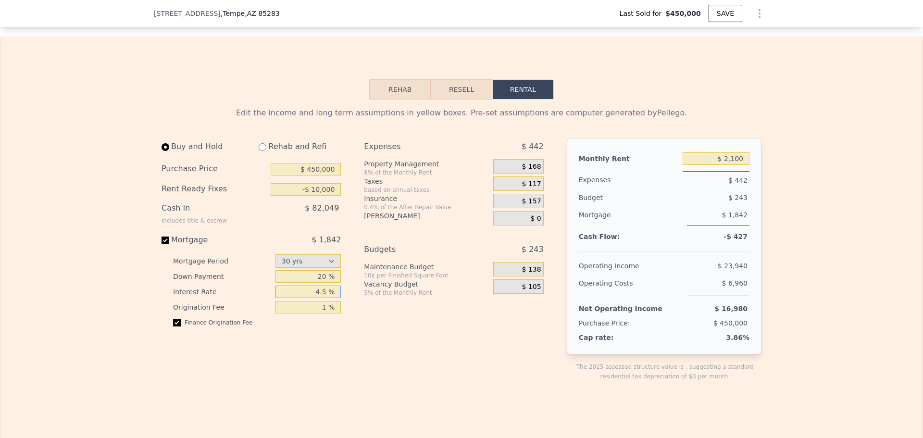
type input "4.5 %"
click at [318, 283] on input "20 %" at bounding box center [308, 276] width 66 height 12
type input "10 %"
click at [387, 357] on div "Expenses $ 442 Property Management 8% of the Monthly Rent $ 168 Taxes based on …" at bounding box center [457, 267] width 187 height 259
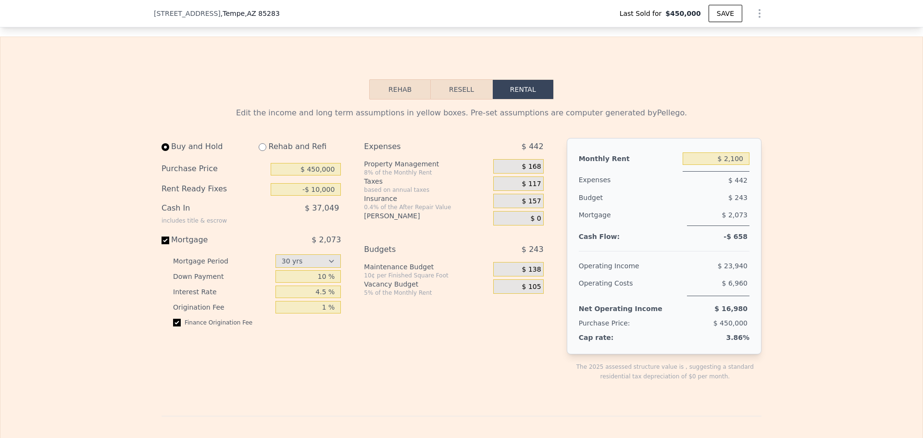
click at [516, 173] on div "$ 168" at bounding box center [518, 166] width 50 height 14
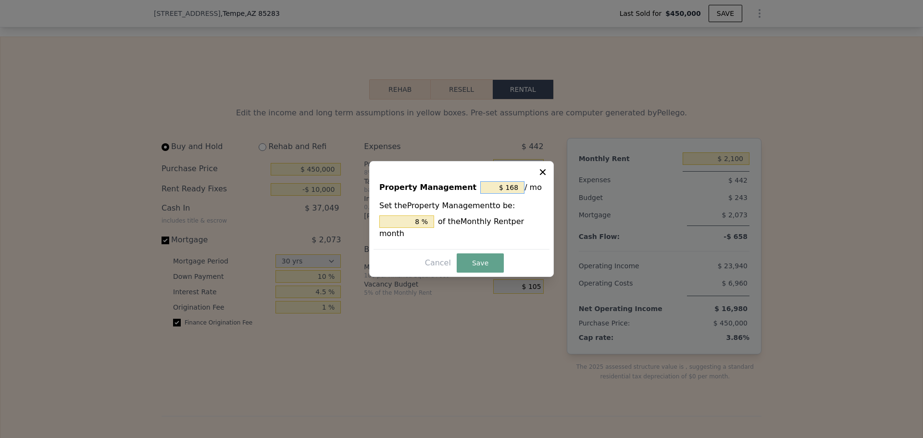
drag, startPoint x: 487, startPoint y: 192, endPoint x: 544, endPoint y: 192, distance: 57.2
click at [529, 193] on div "$ 168 / mo" at bounding box center [511, 187] width 63 height 17
type input "$ 0"
type input "0 %"
type input "$ 0"
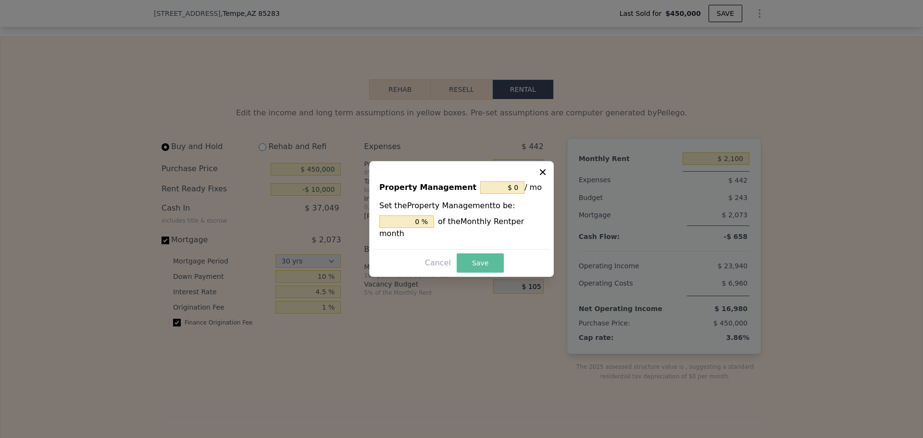
click at [472, 253] on button "Save" at bounding box center [479, 262] width 47 height 19
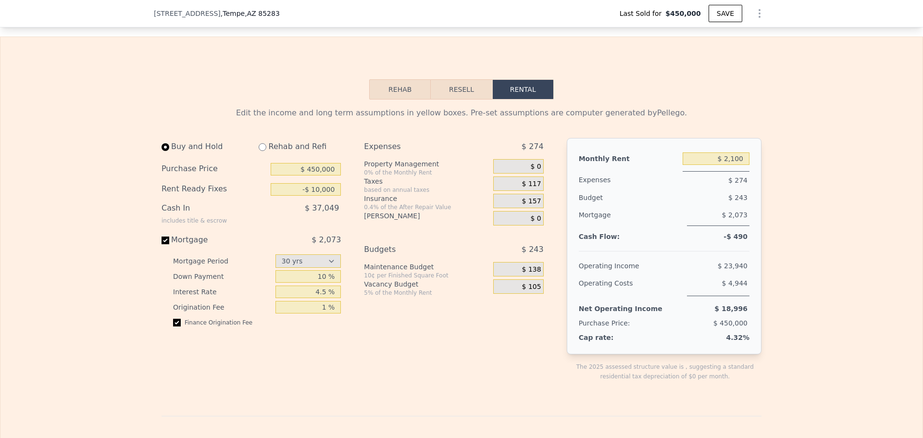
click at [520, 191] on div "$ 117" at bounding box center [518, 183] width 50 height 14
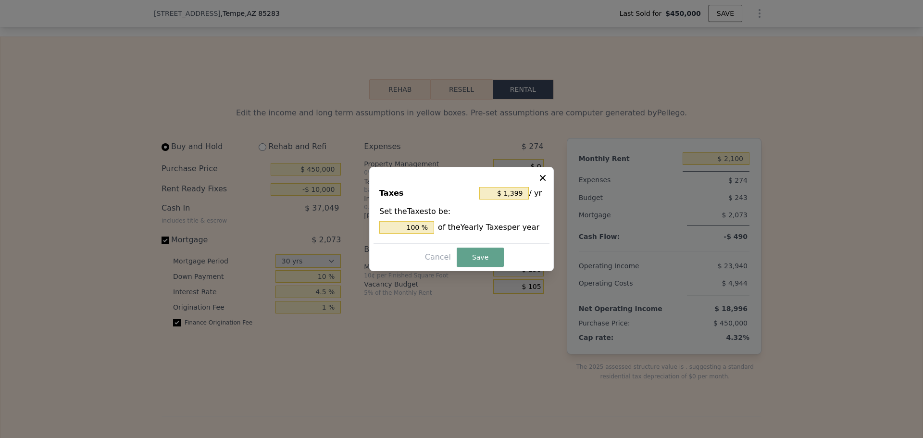
click at [548, 174] on button at bounding box center [544, 177] width 12 height 12
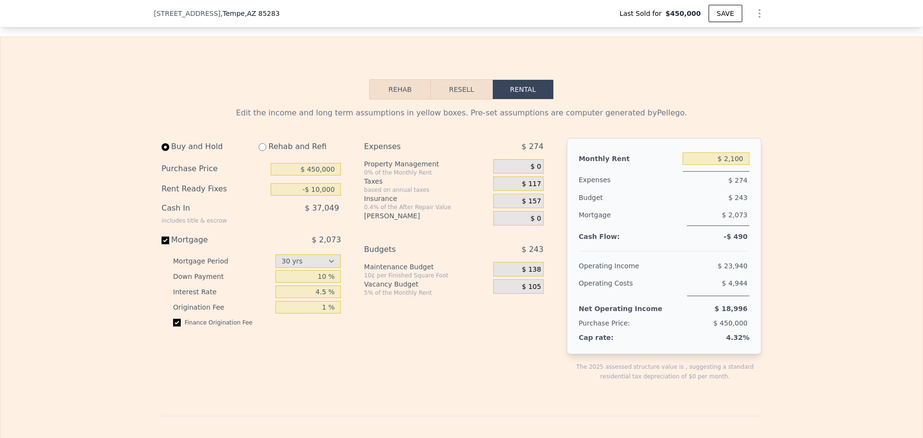
click at [524, 206] on span "$ 157" at bounding box center [531, 201] width 19 height 9
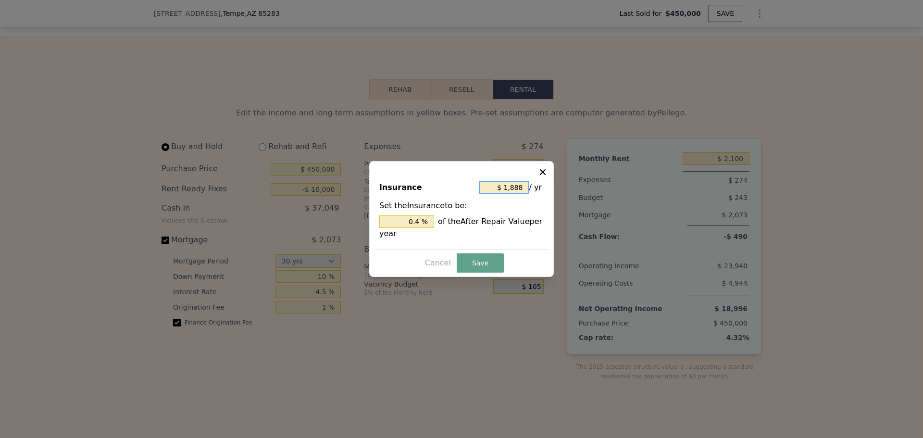
click at [514, 185] on input "$ 1,888" at bounding box center [503, 187] width 49 height 12
type input "$ 1"
type input "0.000 %"
type input "$ 16"
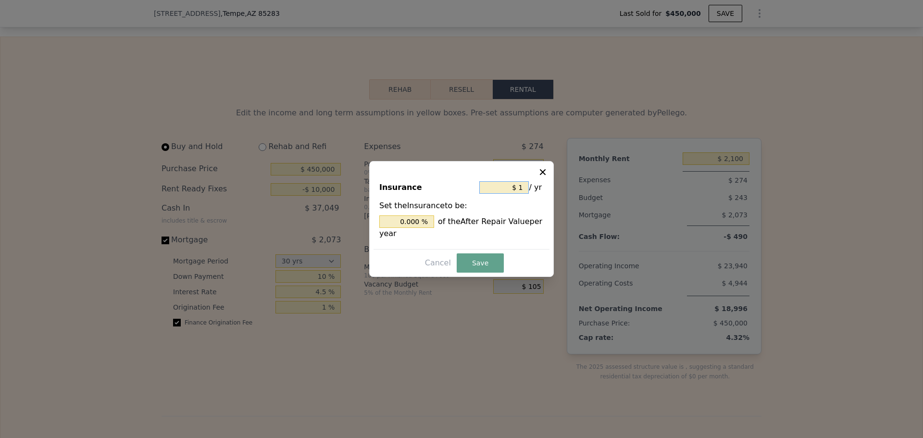
type input "0.003 %"
type input "$ 165"
type input "0.035 %"
type input "$ 1,650"
type input "0.350 %"
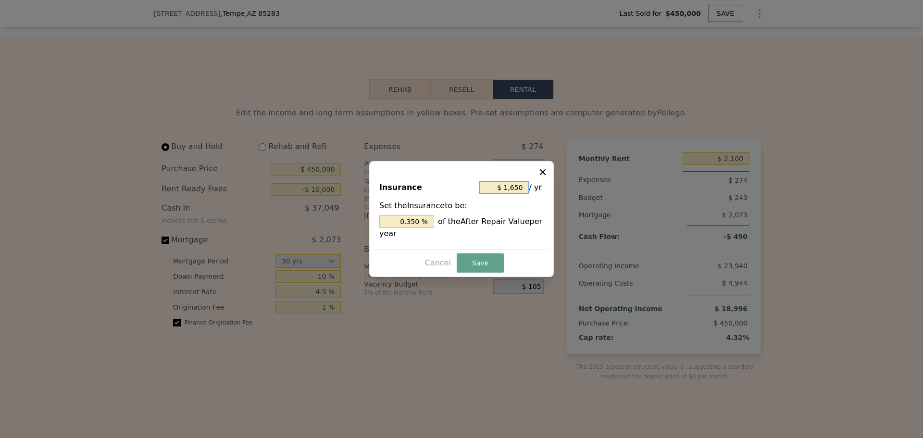
click at [512, 186] on input "$ 1,650" at bounding box center [503, 187] width 49 height 12
type input "$ 150"
type input "0.032 %"
type input "$ 1,450"
type input "0.307 %"
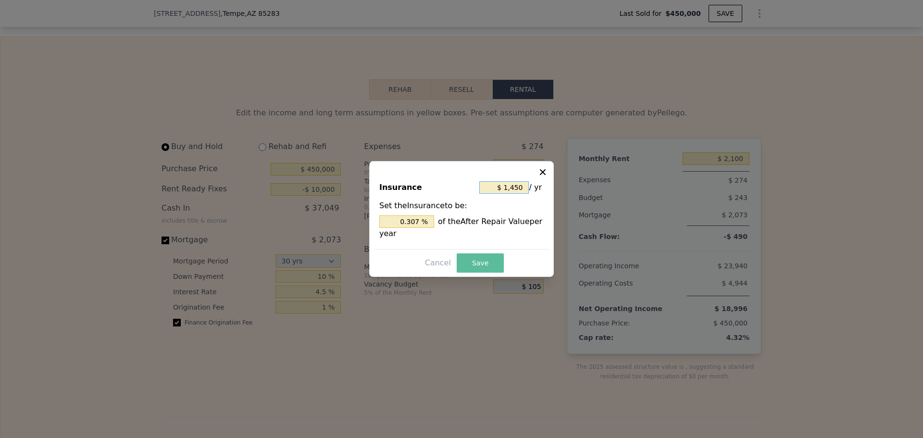
type input "$ 1,450"
click at [487, 259] on button "Save" at bounding box center [479, 262] width 47 height 19
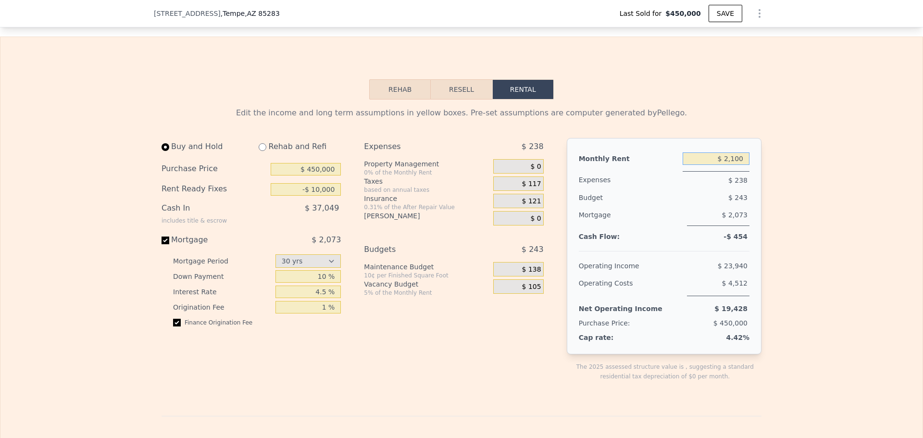
click at [733, 165] on input "$ 2,100" at bounding box center [715, 158] width 67 height 12
type input "$ 2,350"
click at [794, 179] on div "Edit the income and long term assumptions in yellow boxes. Pre-set assumptions …" at bounding box center [461, 425] width 922 height 653
